Goal: Navigation & Orientation: Find specific page/section

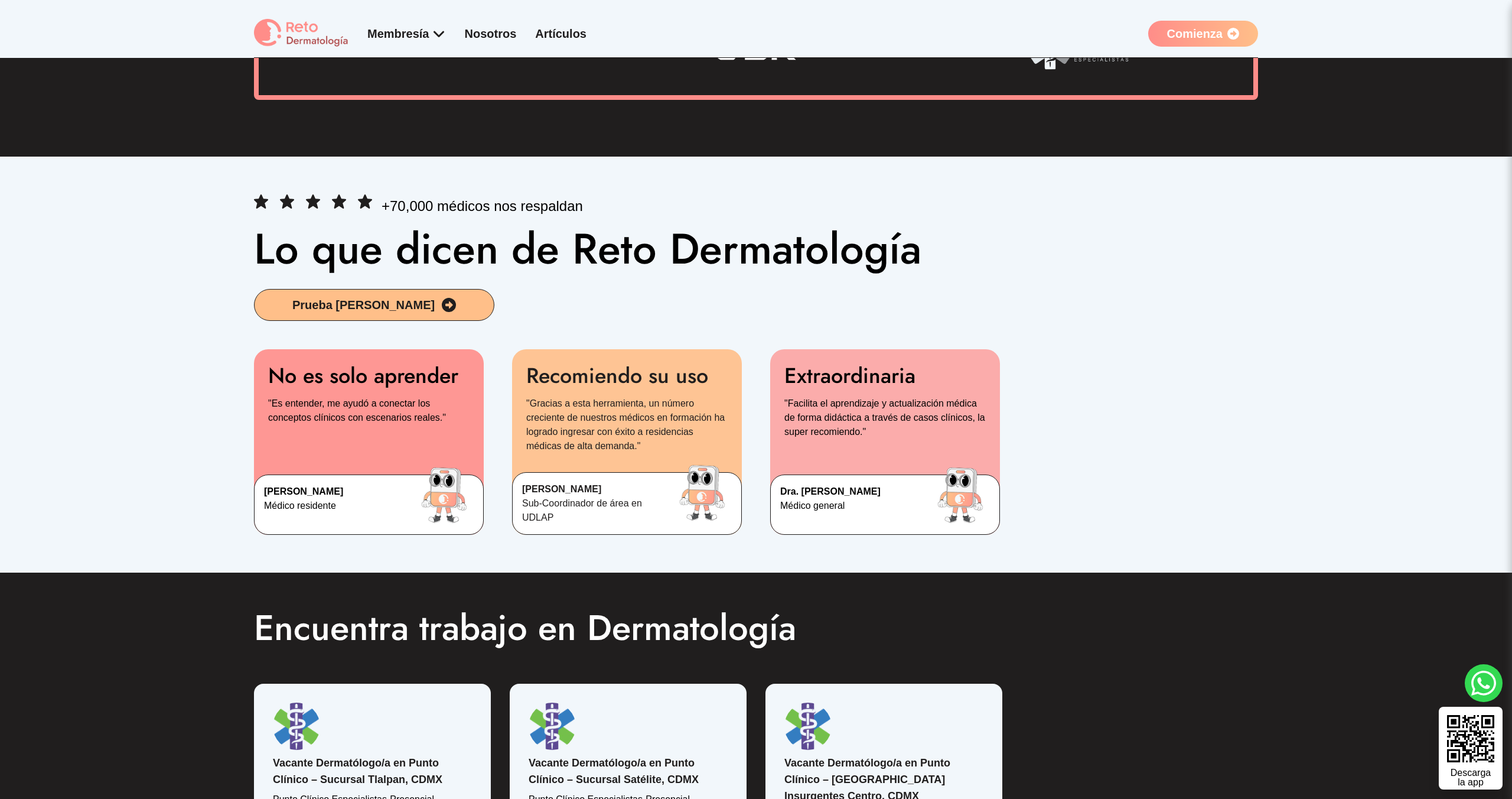
scroll to position [1710, 0]
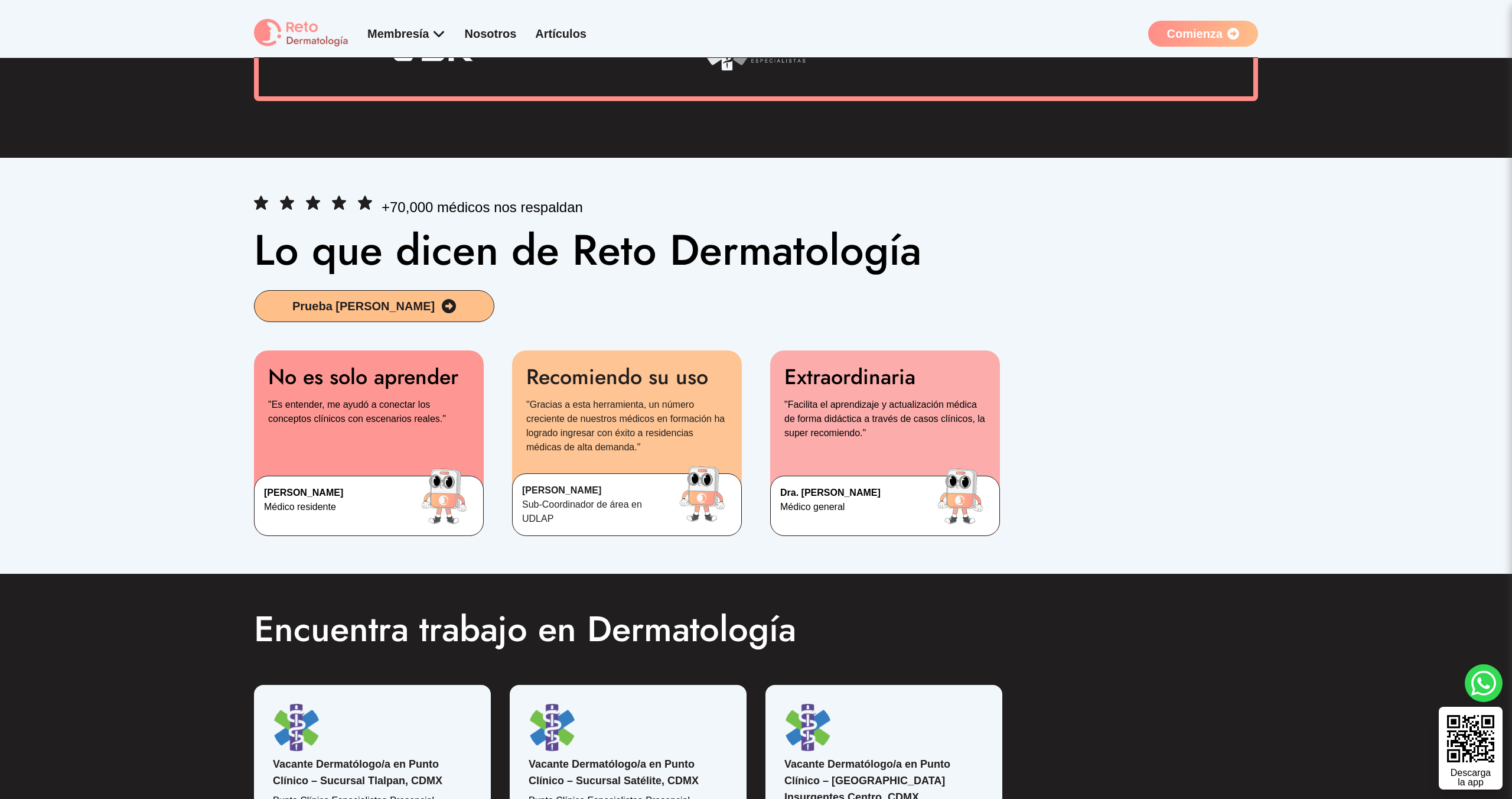
click at [433, 42] on div "Membresía App Reto Dermatología Examen CMD Eventos Bolsa de empleo Club de bene…" at bounding box center [420, 33] width 333 height 29
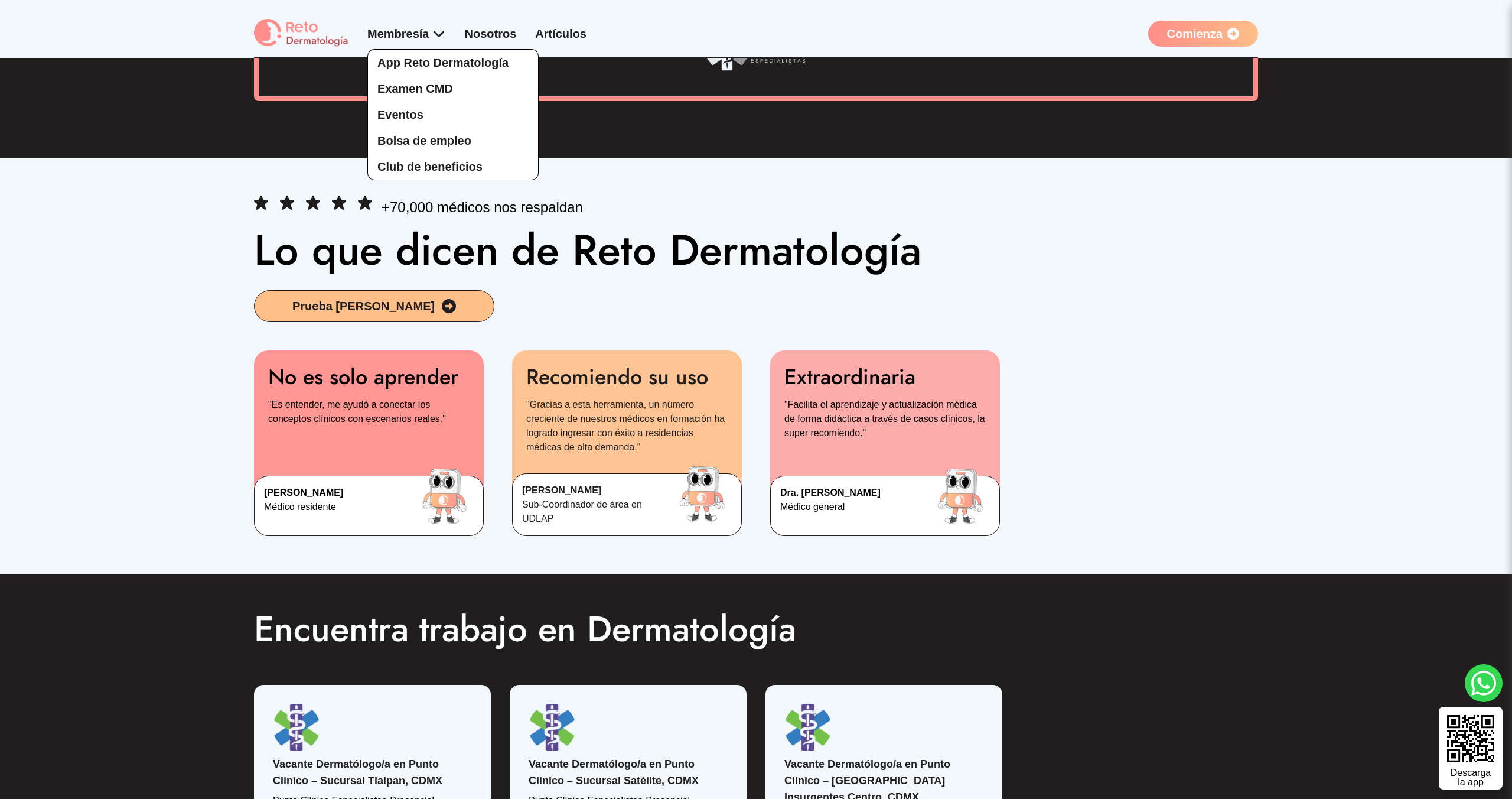
click at [433, 30] on div "App Reto Dermatología Examen CMD Eventos Bolsa de empleo Club de beneficios" at bounding box center [407, 102] width 79 height 155
click at [430, 168] on span "Club de beneficios" at bounding box center [430, 167] width 105 height 13
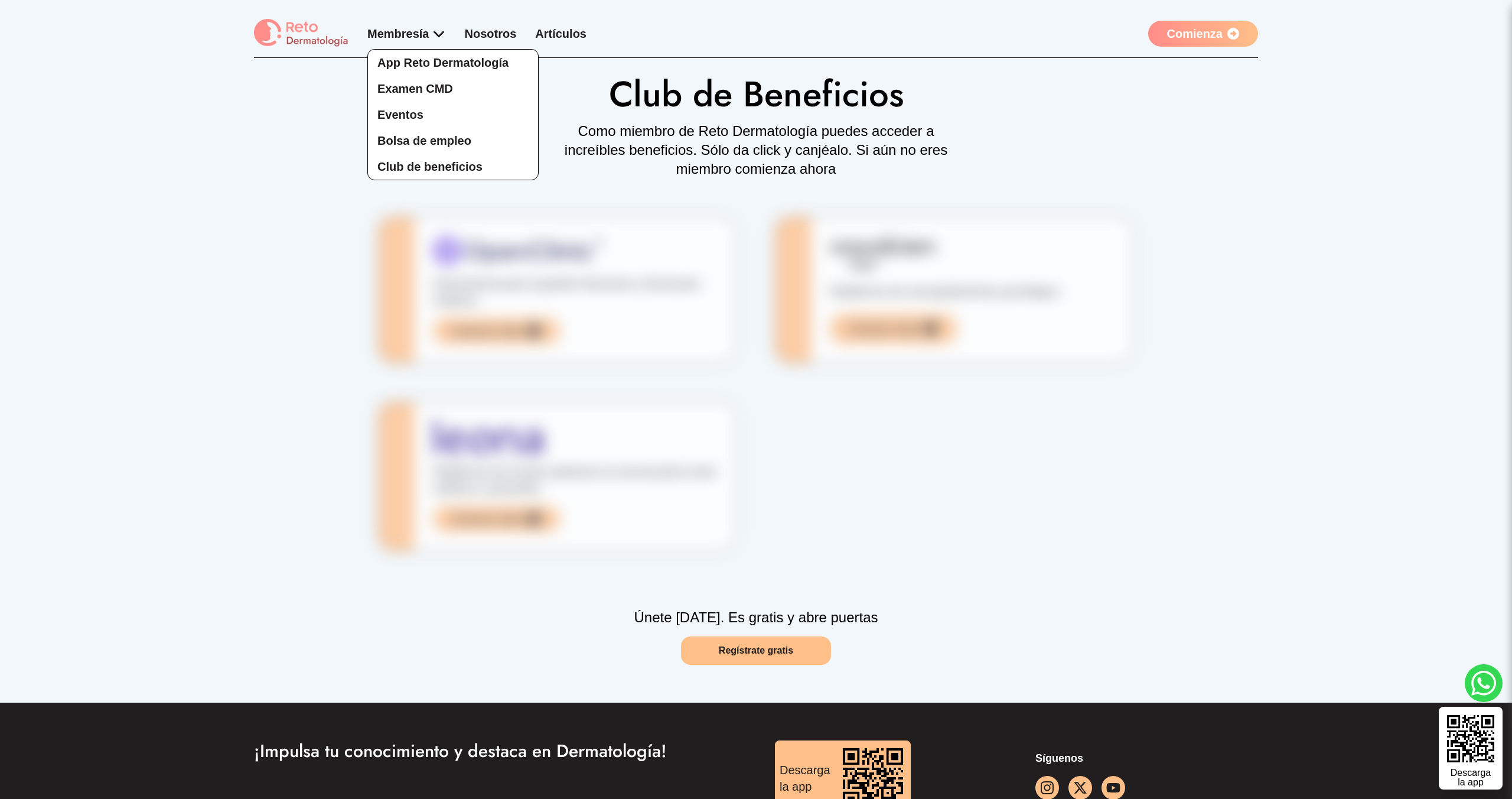
click at [429, 35] on div "App Reto Dermatología Examen CMD Eventos Bolsa de empleo Club de beneficios" at bounding box center [407, 102] width 79 height 155
click at [407, 113] on span "Eventos" at bounding box center [400, 114] width 46 height 13
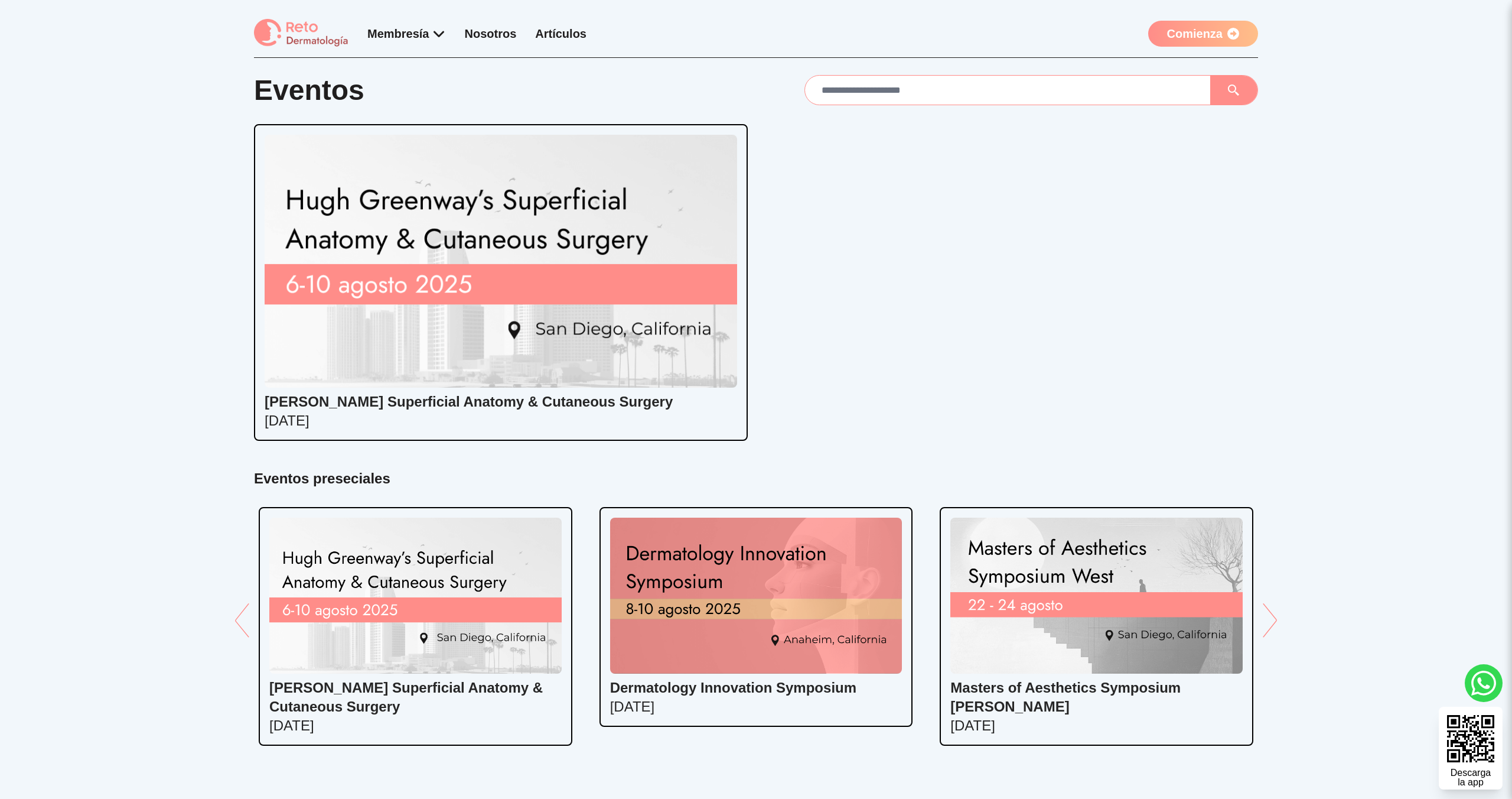
scroll to position [9, 0]
